Goal: Information Seeking & Learning: Learn about a topic

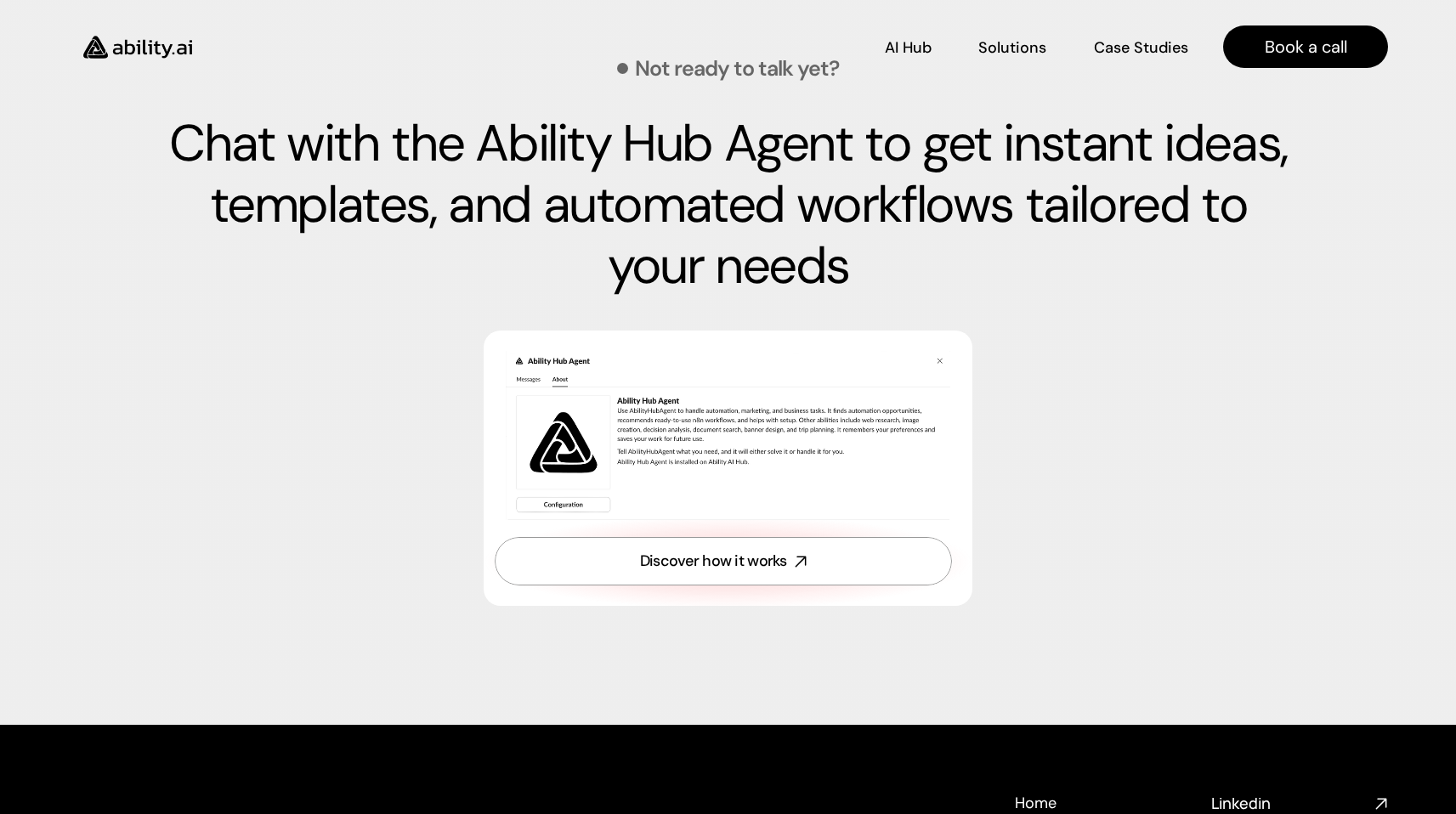
scroll to position [5746, 0]
click at [1006, 52] on p "Solutions" at bounding box center [1012, 45] width 65 height 21
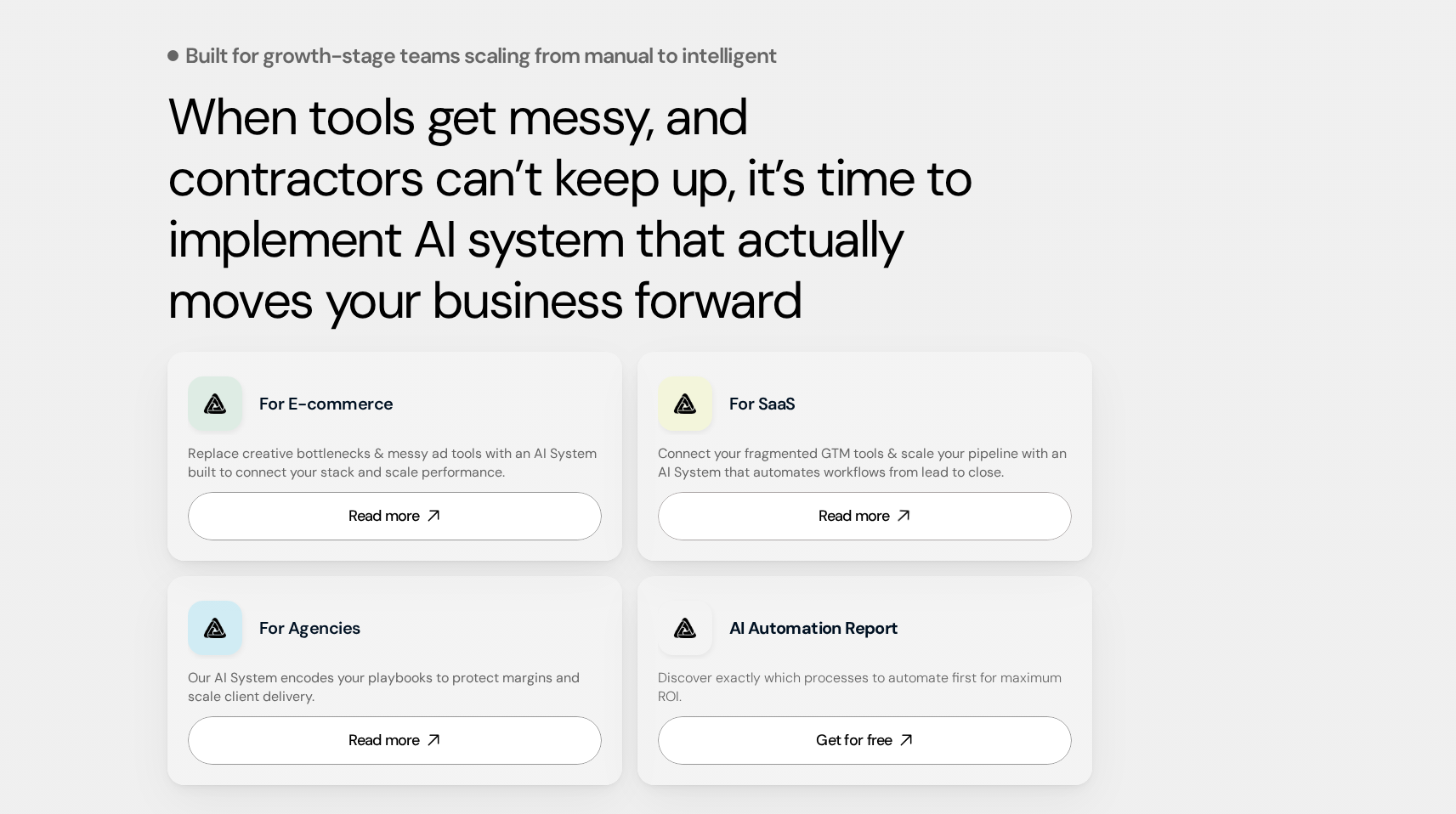
scroll to position [749, 0]
click at [434, 517] on icon at bounding box center [433, 515] width 19 height 19
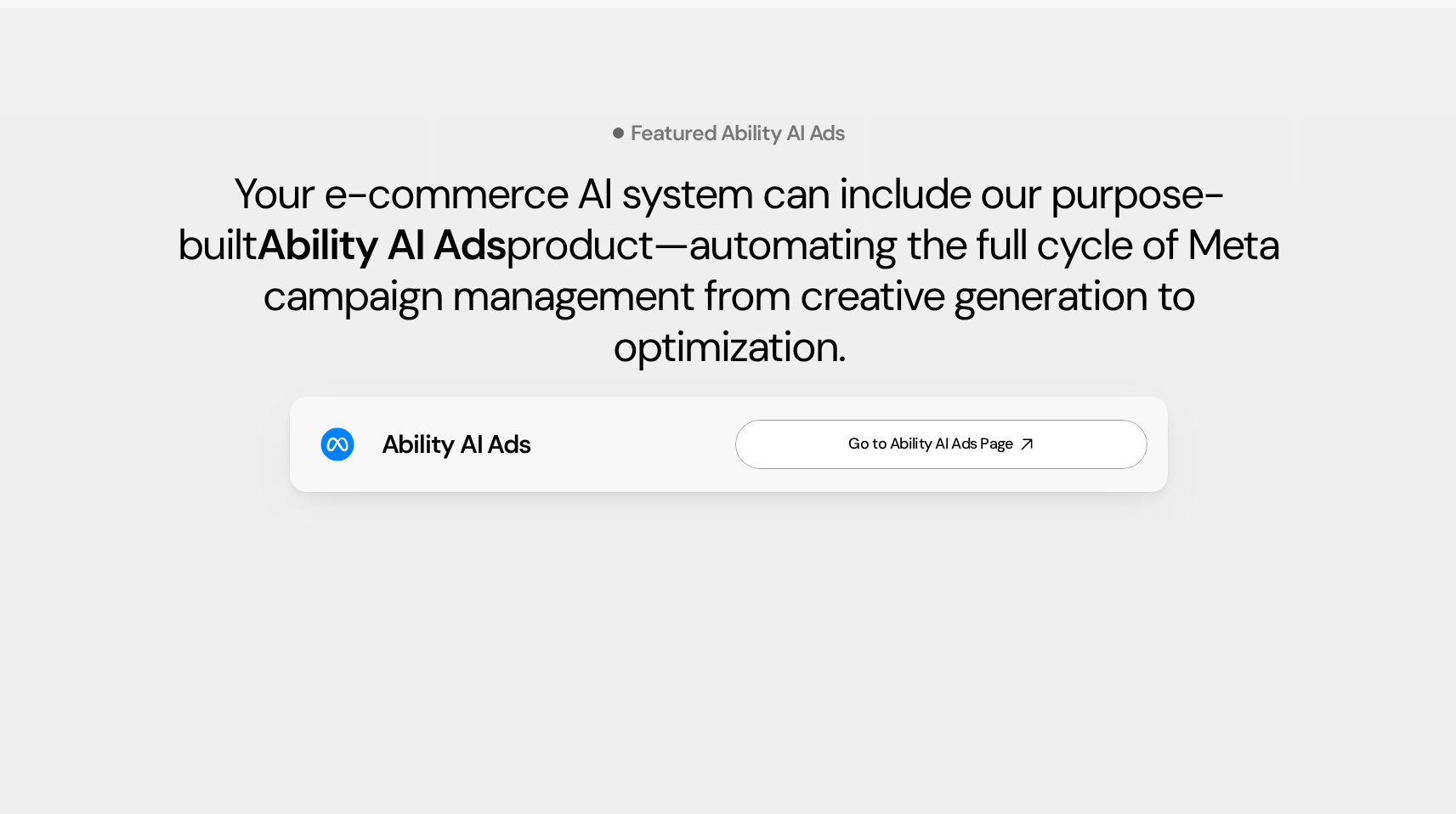
scroll to position [2454, 0]
click at [906, 439] on div "Go to Ability AI Ads Page" at bounding box center [931, 443] width 164 height 21
click at [1271, 546] on section "Featured Ability AI Ads Your e-commerce AI system can include our purpose-built…" at bounding box center [728, 299] width 1456 height 585
click at [894, 441] on div "Go to Ability AI Ads Page" at bounding box center [931, 443] width 164 height 21
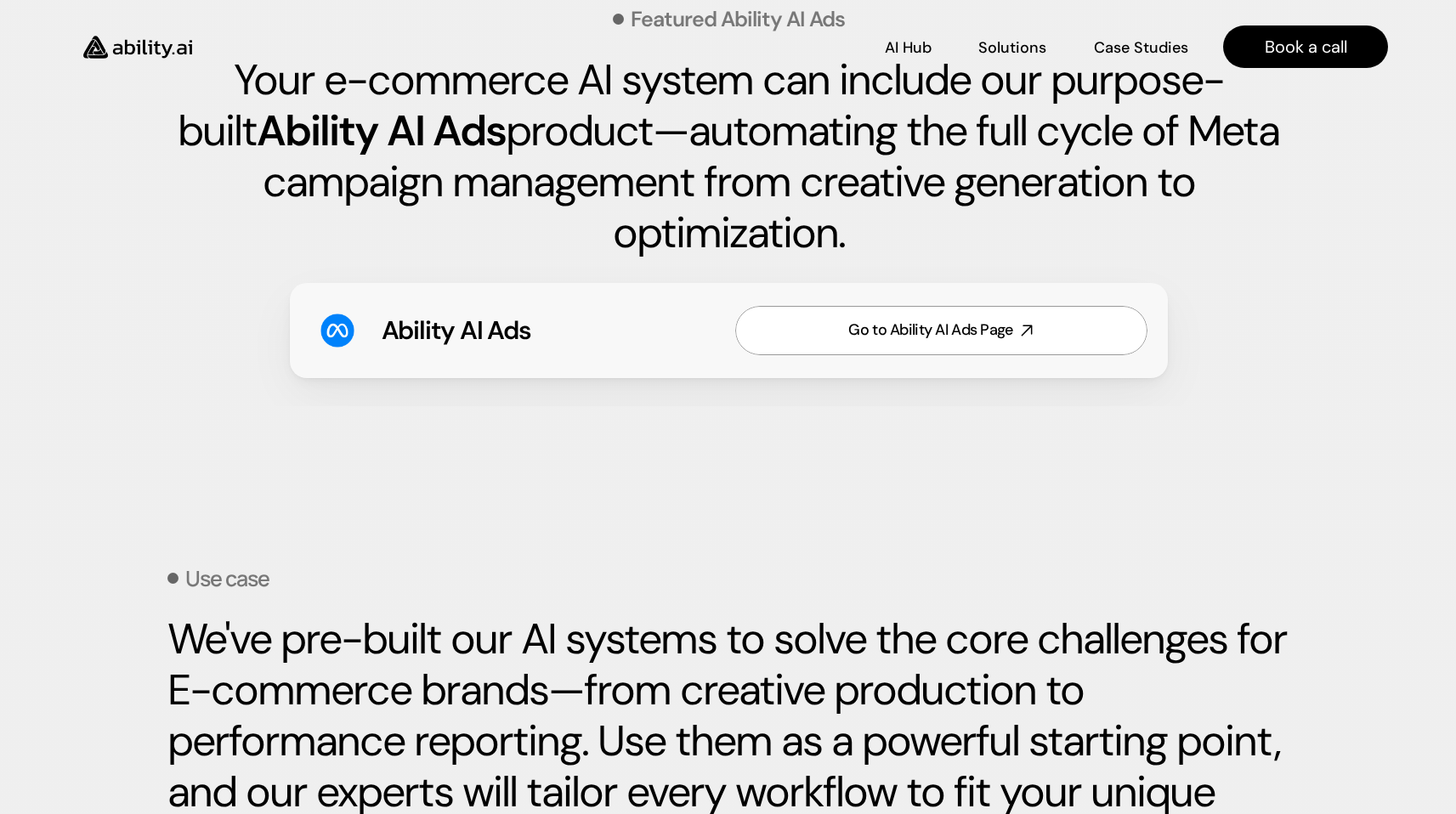
scroll to position [2568, 0]
click at [950, 332] on div "Go to Ability AI Ads Page" at bounding box center [931, 330] width 164 height 21
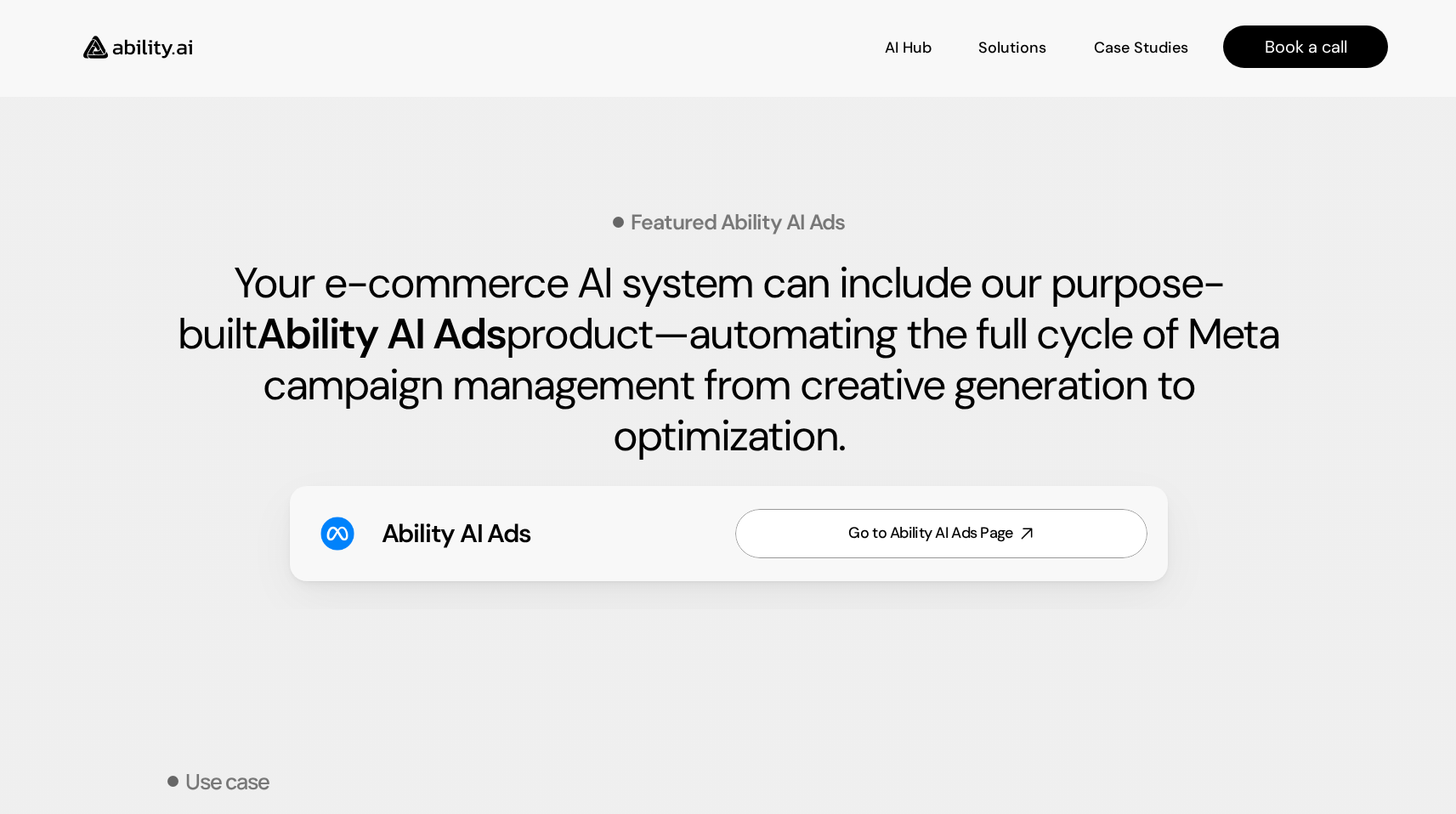
scroll to position [2365, 0]
click at [1323, 522] on section "Featured Ability AI Ads Your e-commerce AI system can include our purpose-built…" at bounding box center [728, 389] width 1387 height 491
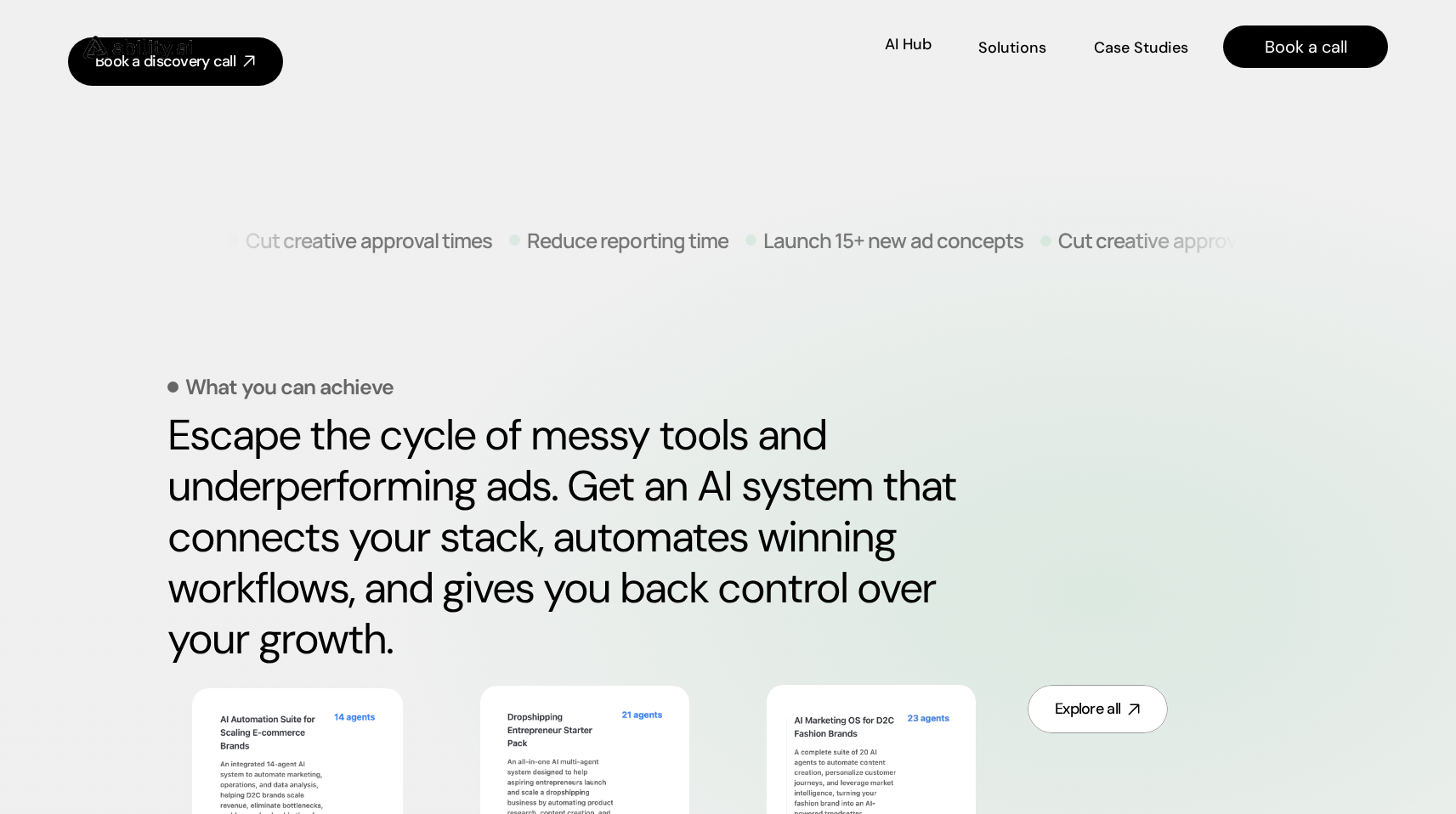
scroll to position [489, 0]
